Goal: Communication & Community: Answer question/provide support

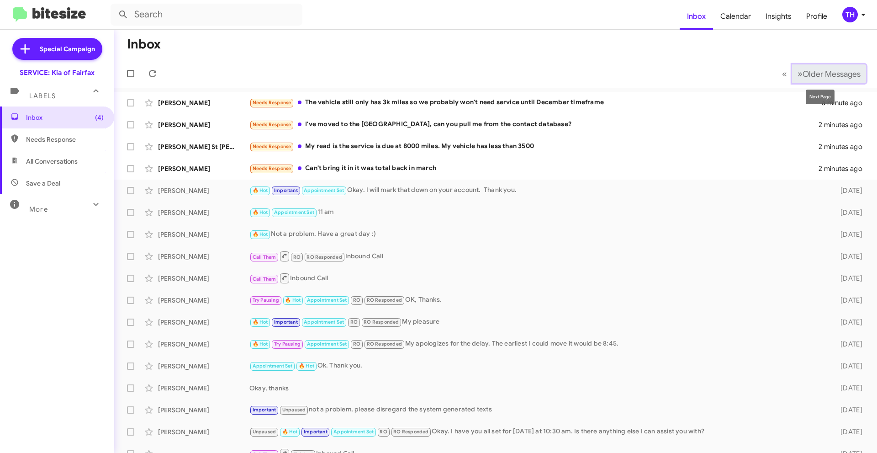
click at [798, 78] on span "»" at bounding box center [800, 73] width 5 height 11
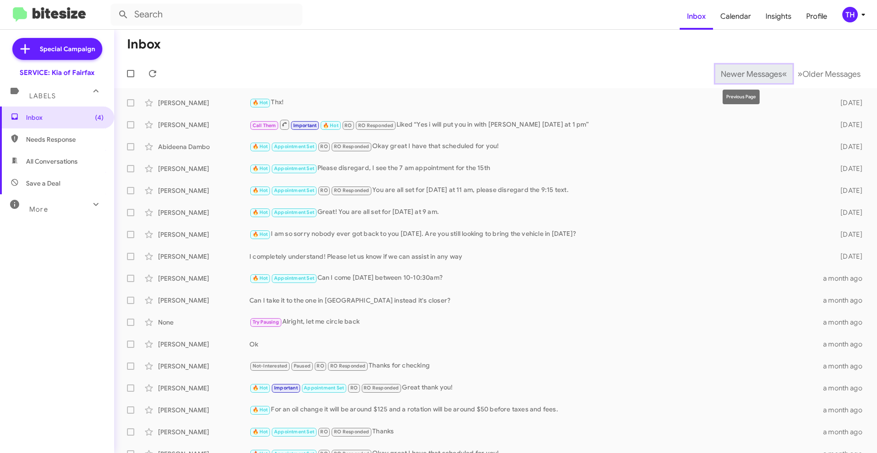
click at [722, 74] on span "Newer Messages" at bounding box center [751, 74] width 61 height 10
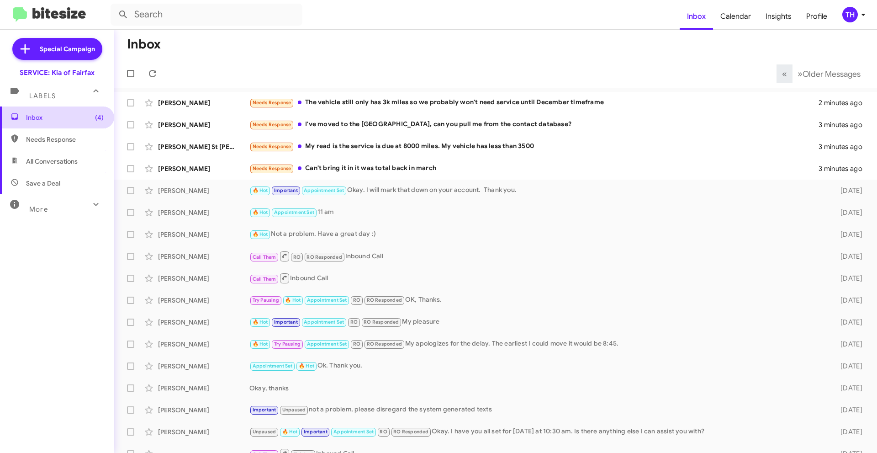
click at [40, 120] on span "Inbox (4)" at bounding box center [65, 117] width 78 height 9
click at [731, 22] on span "Calendar" at bounding box center [735, 16] width 45 height 26
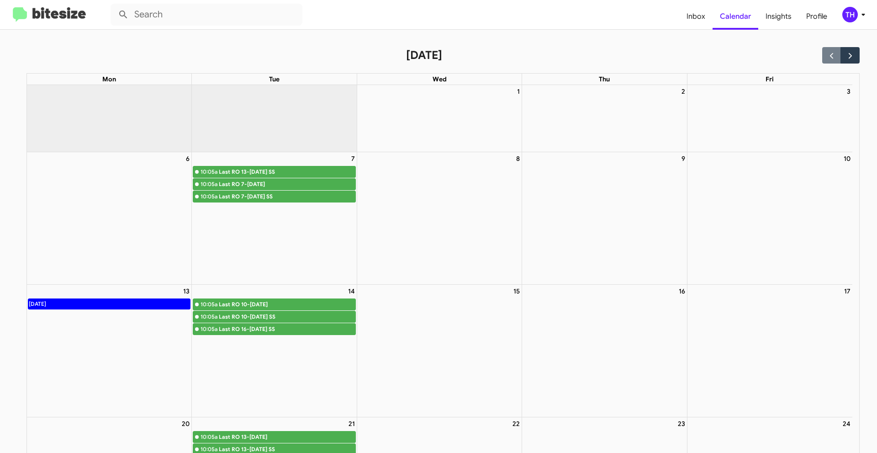
click at [298, 176] on div "Last RO 13-15 Months ago SS" at bounding box center [287, 171] width 136 height 9
click at [270, 189] on link "10:05a Last RO 7-8 Months ago" at bounding box center [274, 184] width 163 height 12
click at [693, 17] on span "Inbox" at bounding box center [695, 16] width 33 height 26
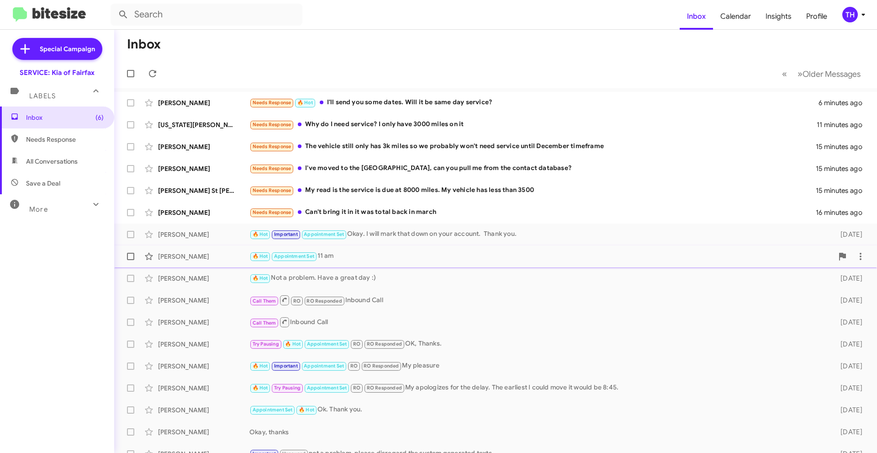
click at [432, 247] on span "Tj Boyland 🔥 Hot Appointment Set 11 am 6 days ago" at bounding box center [495, 256] width 763 height 22
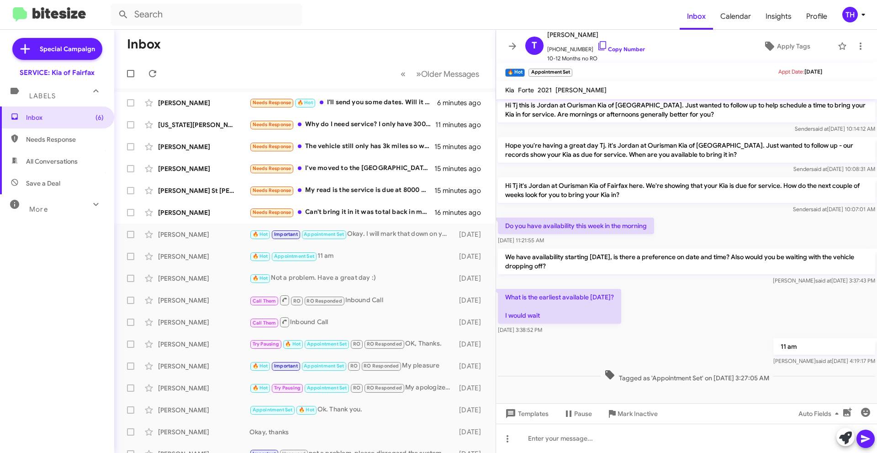
scroll to position [64, 0]
click at [697, 12] on span "Inbox" at bounding box center [696, 16] width 33 height 26
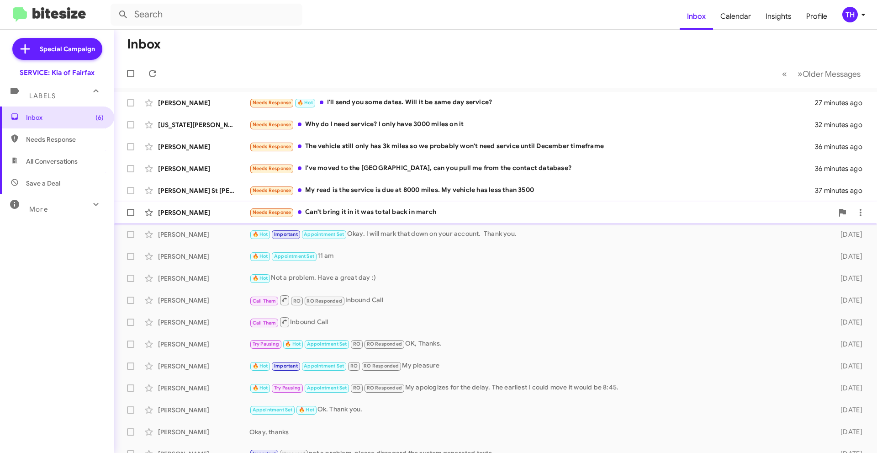
click at [439, 215] on div "Needs Response Can't bring it in it was total back in march" at bounding box center [541, 212] width 584 height 11
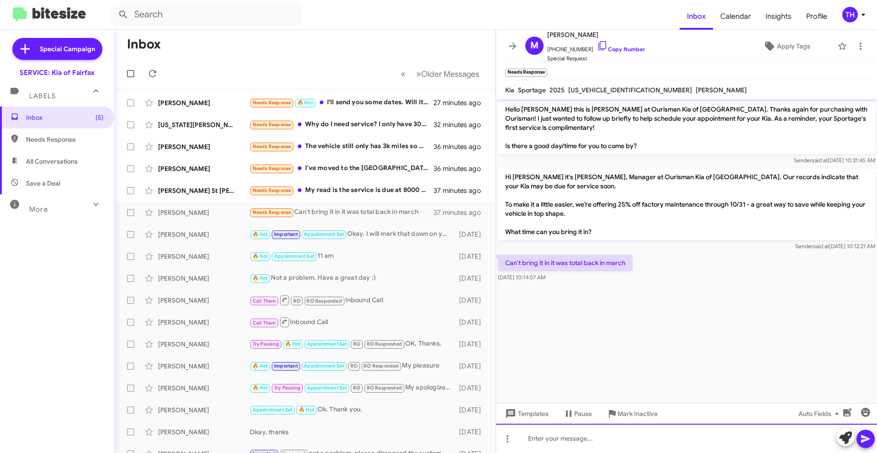
click at [576, 446] on div at bounding box center [686, 437] width 381 height 29
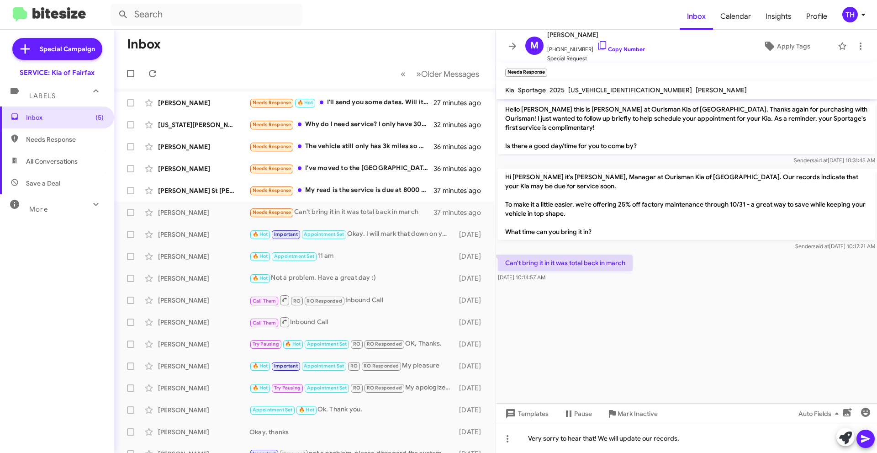
click at [862, 438] on icon at bounding box center [865, 438] width 11 height 11
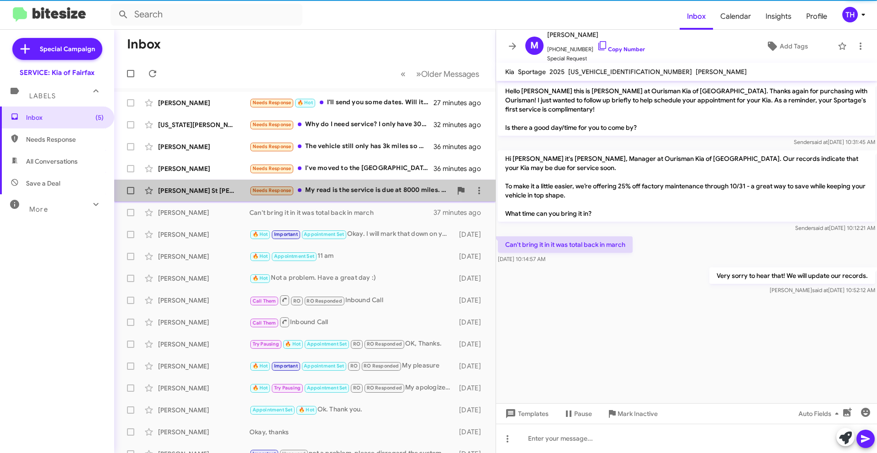
click at [349, 195] on div "Needs Response My read is the service is due at 8000 miles. My vehicle has less…" at bounding box center [350, 190] width 202 height 11
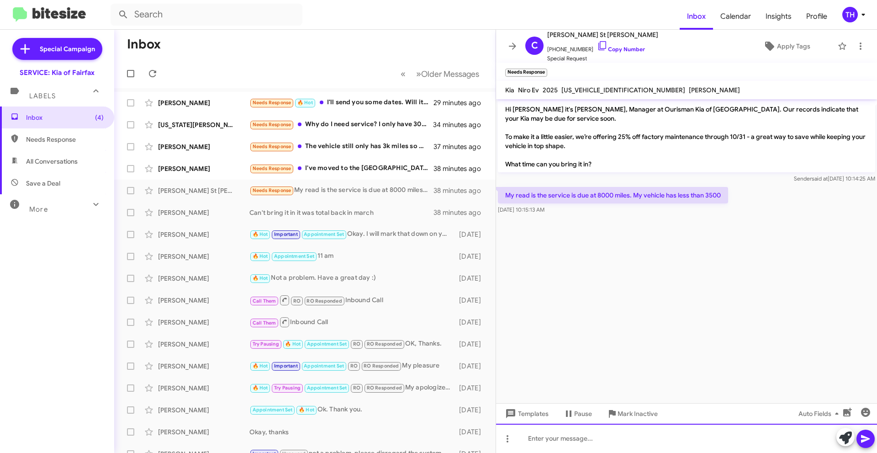
click at [558, 438] on div at bounding box center [686, 437] width 381 height 29
click at [763, 436] on div "Your tire rotation is recommended every 6 months regardless of mileage, and" at bounding box center [686, 437] width 381 height 29
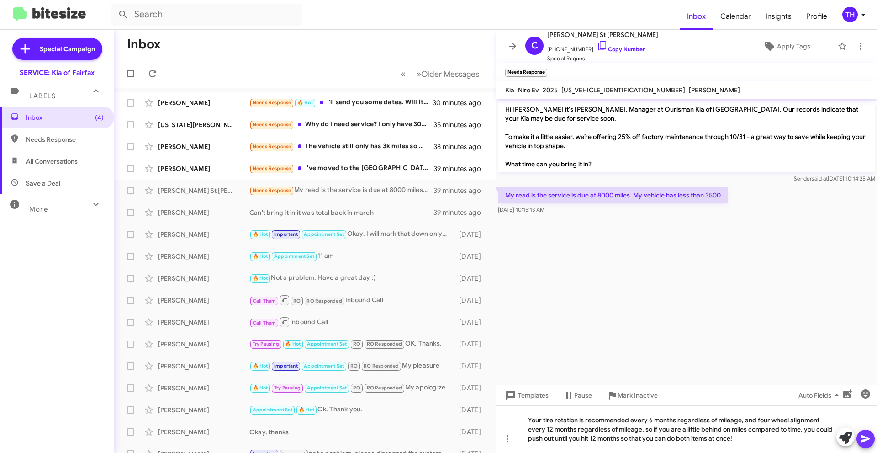
click at [865, 436] on icon at bounding box center [865, 438] width 11 height 11
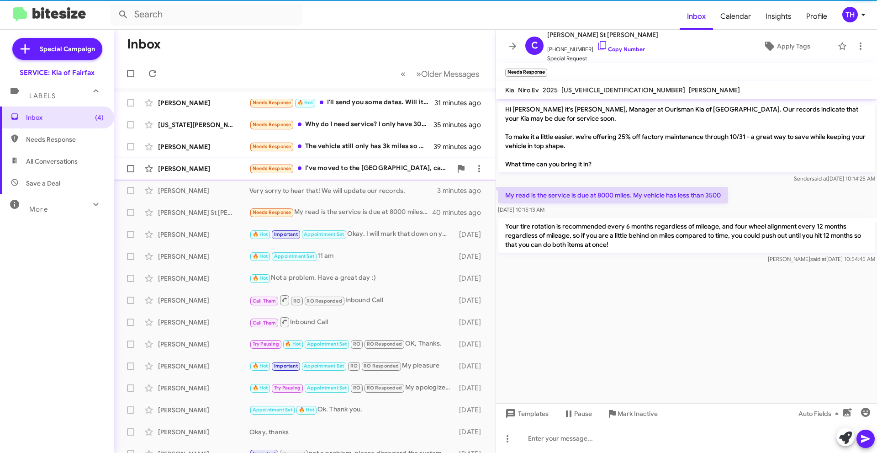
click at [324, 165] on div "Needs Response I've moved to the [GEOGRAPHIC_DATA], can you pull me from the co…" at bounding box center [350, 168] width 202 height 11
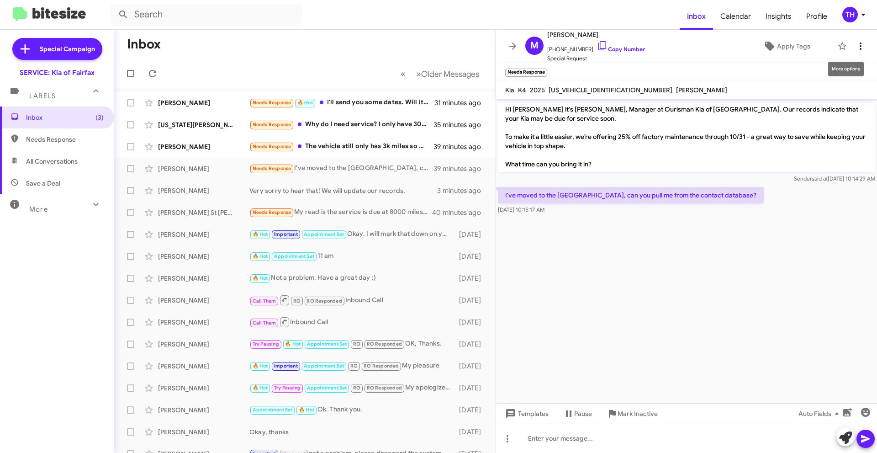
click at [855, 46] on icon at bounding box center [860, 46] width 11 height 11
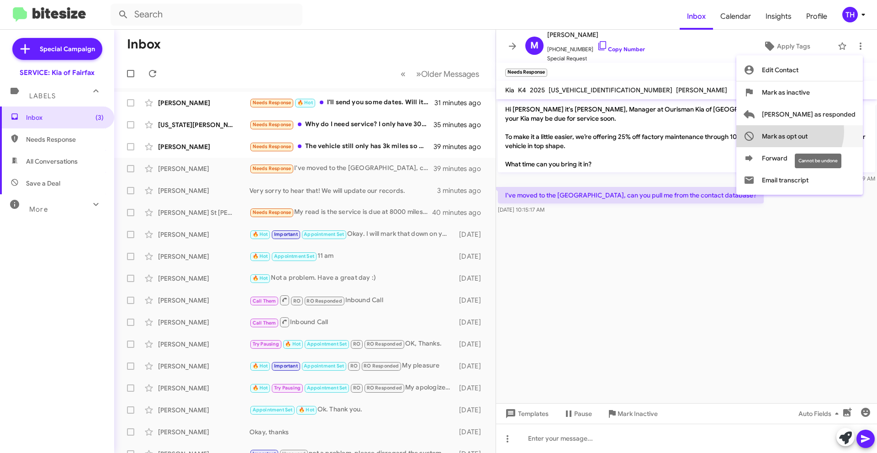
click at [808, 131] on span "Mark as opt out" at bounding box center [785, 136] width 46 height 22
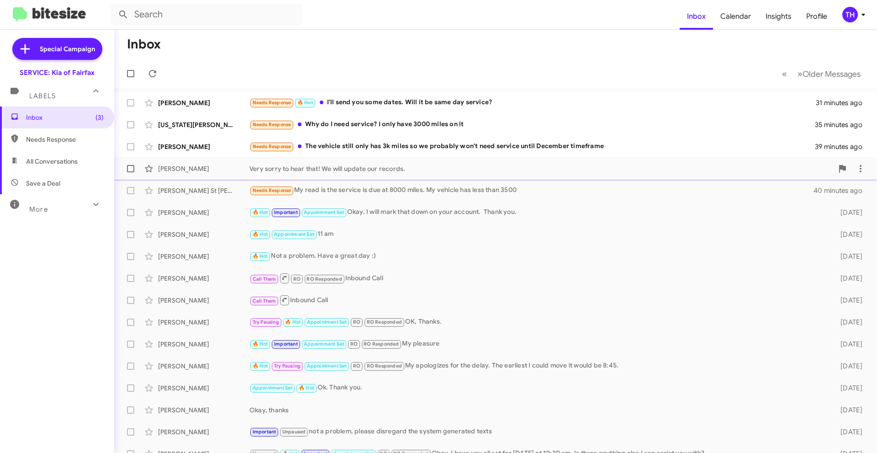
click at [415, 164] on div "[PERSON_NAME] Very sorry to hear that! We will update our records. 3 minutes ago" at bounding box center [496, 168] width 748 height 18
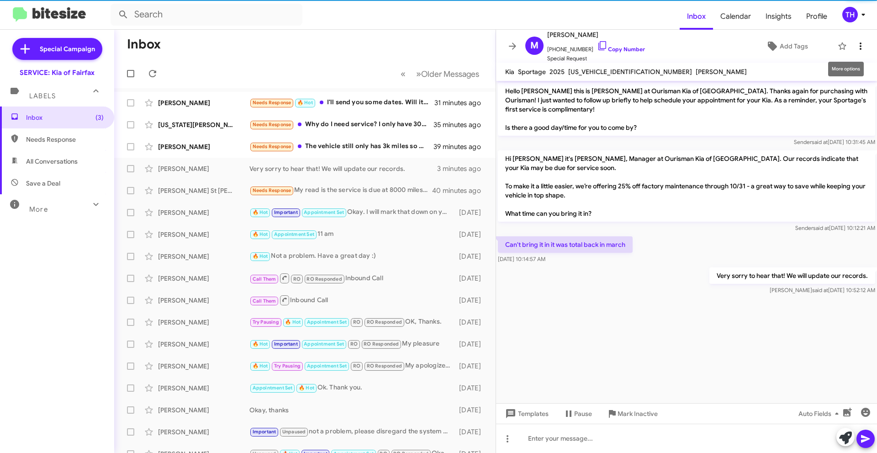
click at [851, 53] on button at bounding box center [860, 46] width 18 height 18
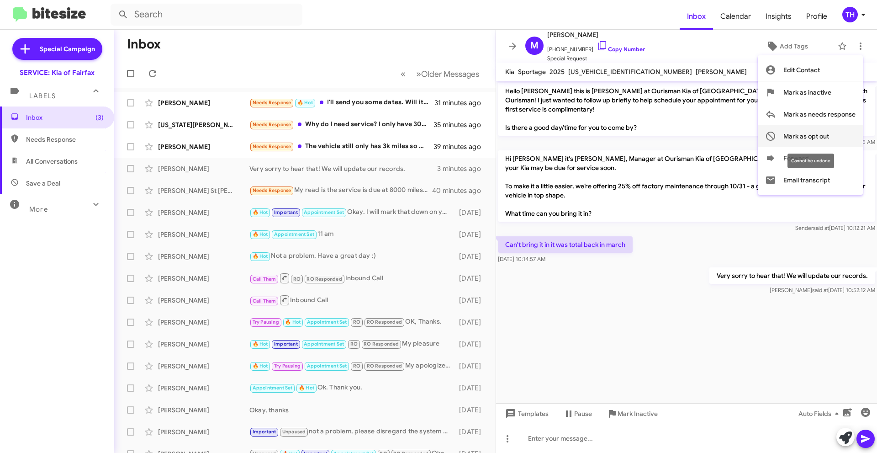
click at [824, 137] on span "Mark as opt out" at bounding box center [806, 136] width 46 height 22
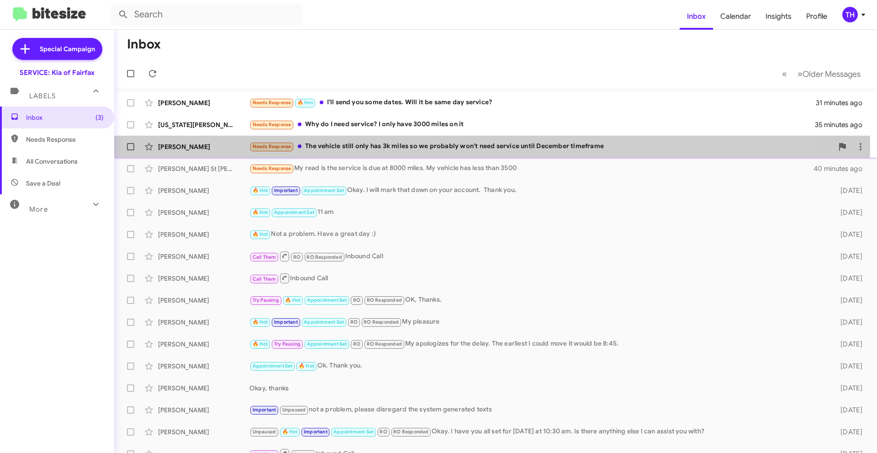
click at [377, 145] on div "Needs Response The vehicle still only has 3k miles so we probably won't need se…" at bounding box center [541, 146] width 584 height 11
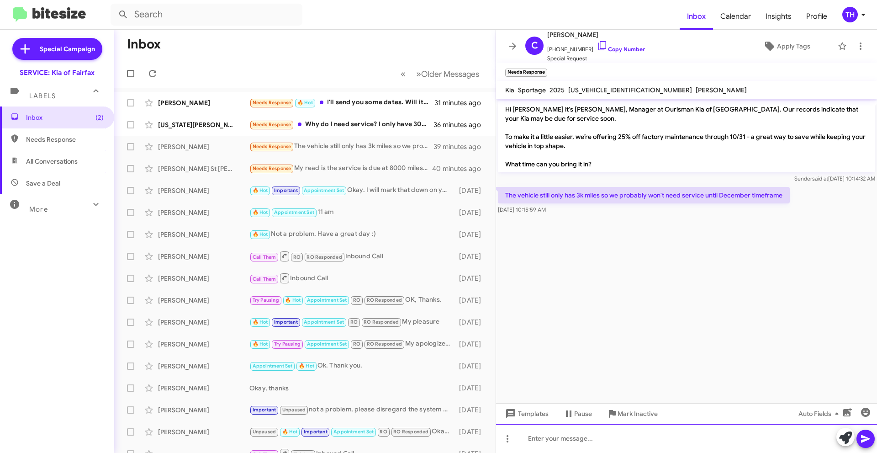
click at [633, 439] on div at bounding box center [686, 437] width 381 height 29
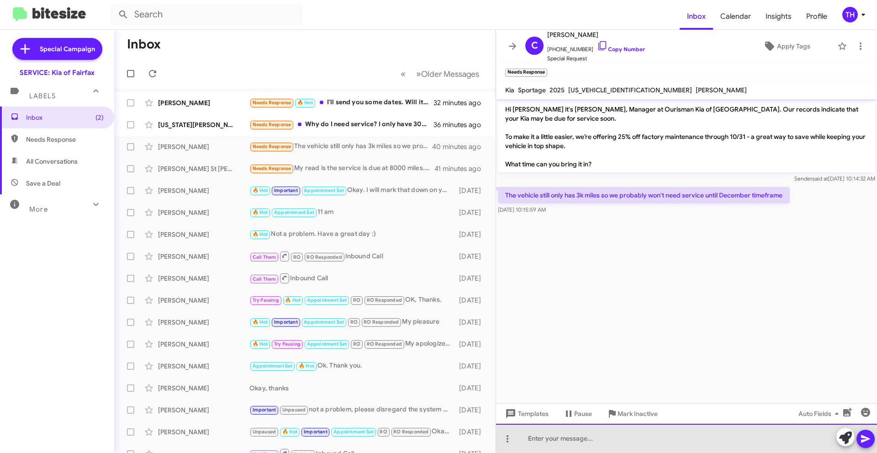
click at [646, 432] on div at bounding box center [686, 437] width 381 height 29
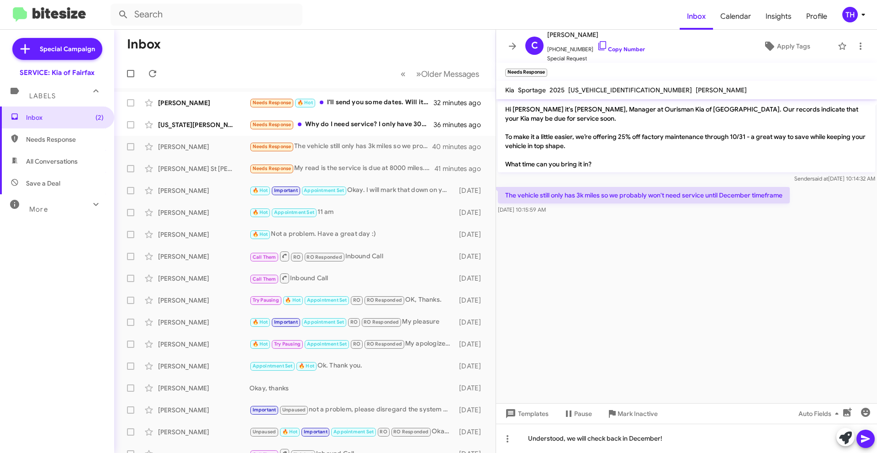
drag, startPoint x: 867, startPoint y: 445, endPoint x: 875, endPoint y: 451, distance: 10.5
click at [866, 445] on span at bounding box center [865, 438] width 11 height 18
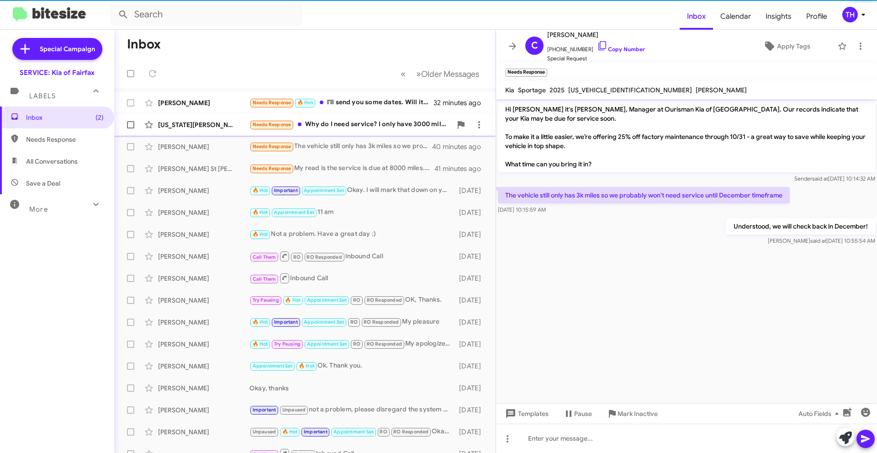
click at [386, 120] on div "Needs Response Why do I need service? I only have 3000 miles on it" at bounding box center [350, 124] width 202 height 11
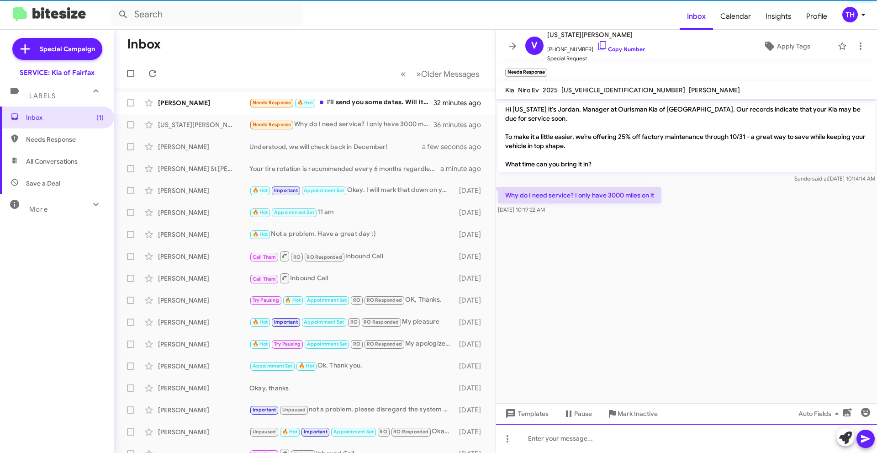
click at [659, 431] on div at bounding box center [686, 437] width 381 height 29
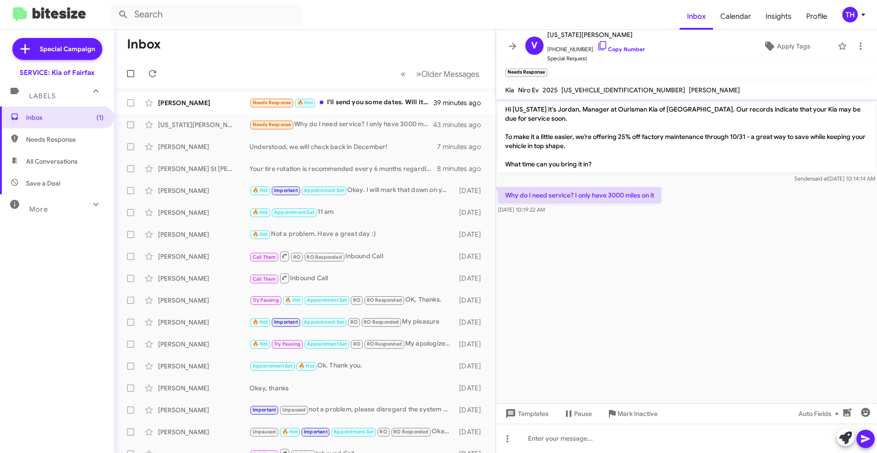
click at [856, 14] on div "TH" at bounding box center [850, 15] width 16 height 16
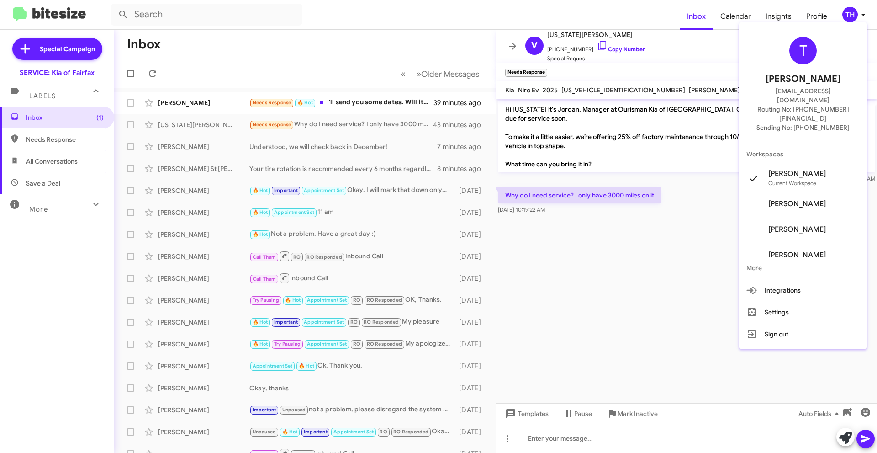
click at [856, 14] on div at bounding box center [438, 226] width 877 height 453
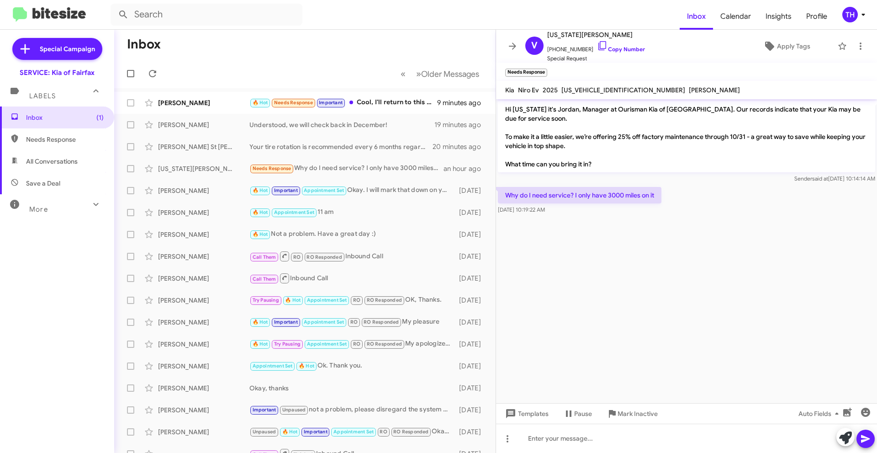
click at [652, 324] on cdk-virtual-scroll-viewport "Hi [US_STATE] it's Jordan, Manager at Ourisman Kia of [GEOGRAPHIC_DATA]. Our re…" at bounding box center [686, 251] width 381 height 304
click at [380, 95] on div "[PERSON_NAME] 🔥 Hot Needs Response Important Cool, I'll return to this convo la…" at bounding box center [305, 103] width 367 height 18
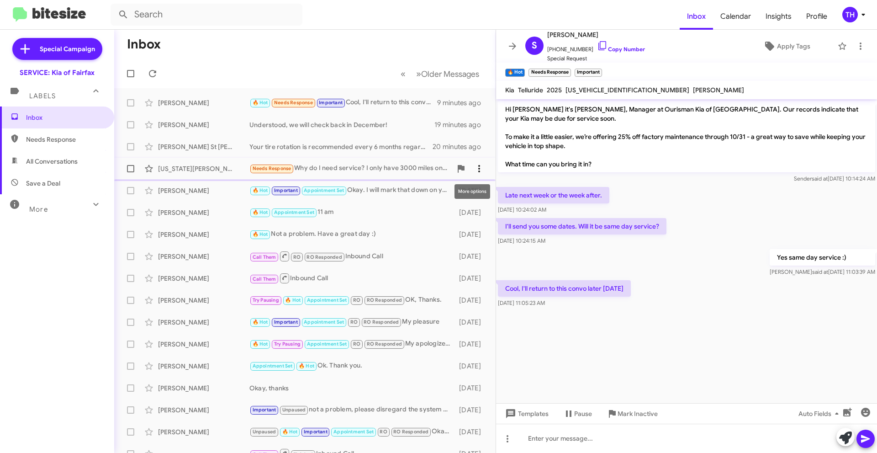
click at [474, 170] on icon at bounding box center [479, 168] width 11 height 11
click at [466, 202] on button "Mark as unread" at bounding box center [418, 192] width 127 height 22
